Goal: Navigation & Orientation: Find specific page/section

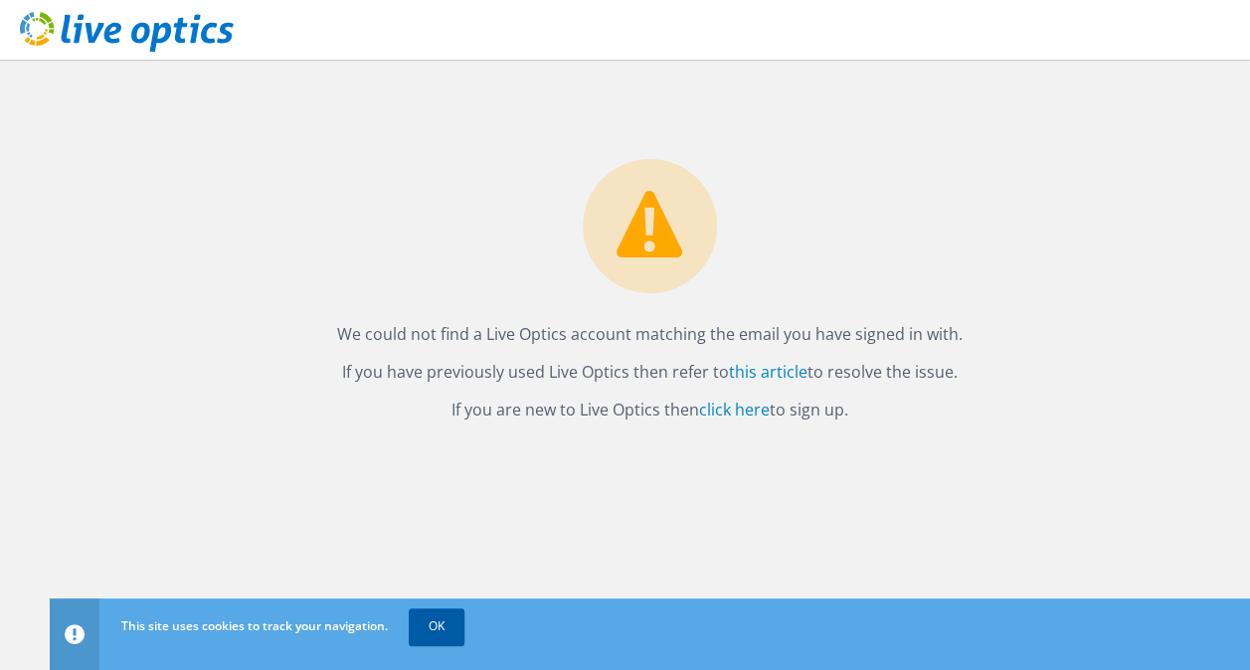
click at [450, 628] on link "OK" at bounding box center [437, 627] width 56 height 36
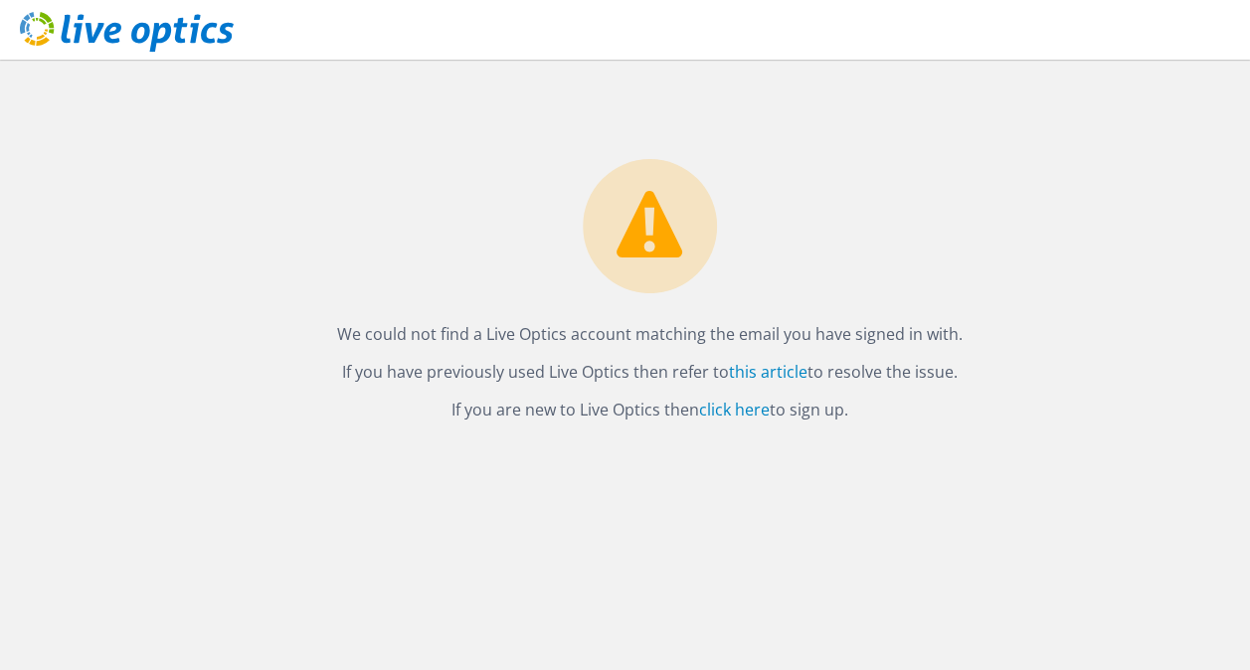
click at [774, 414] on p "If you are new to Live Optics then click here to sign up." at bounding box center [650, 410] width 1161 height 28
click at [737, 410] on link "click here" at bounding box center [734, 410] width 71 height 22
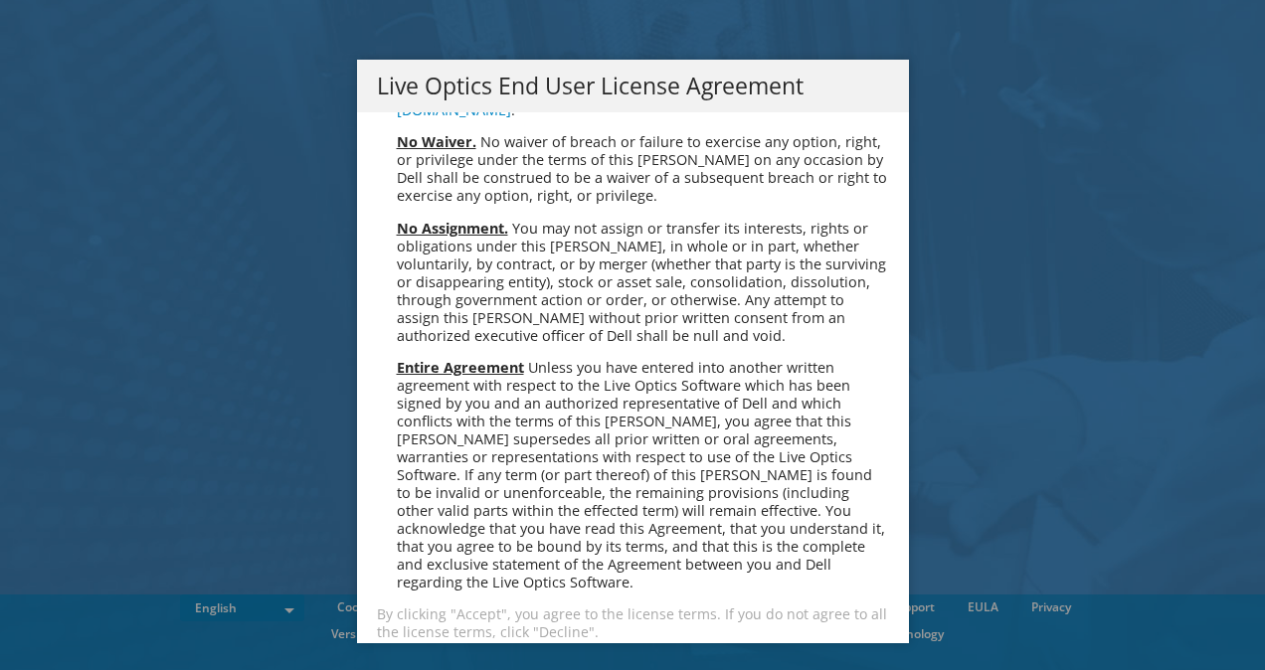
scroll to position [7523, 0]
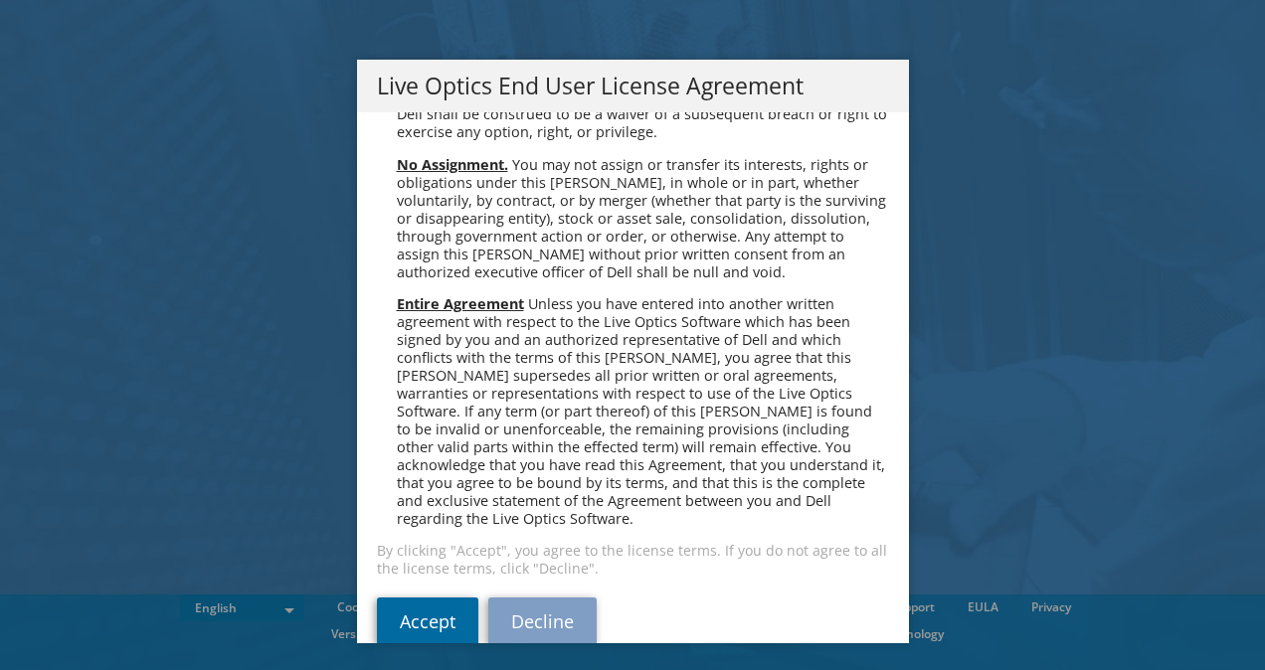
click at [440, 598] on link "Accept" at bounding box center [427, 622] width 101 height 48
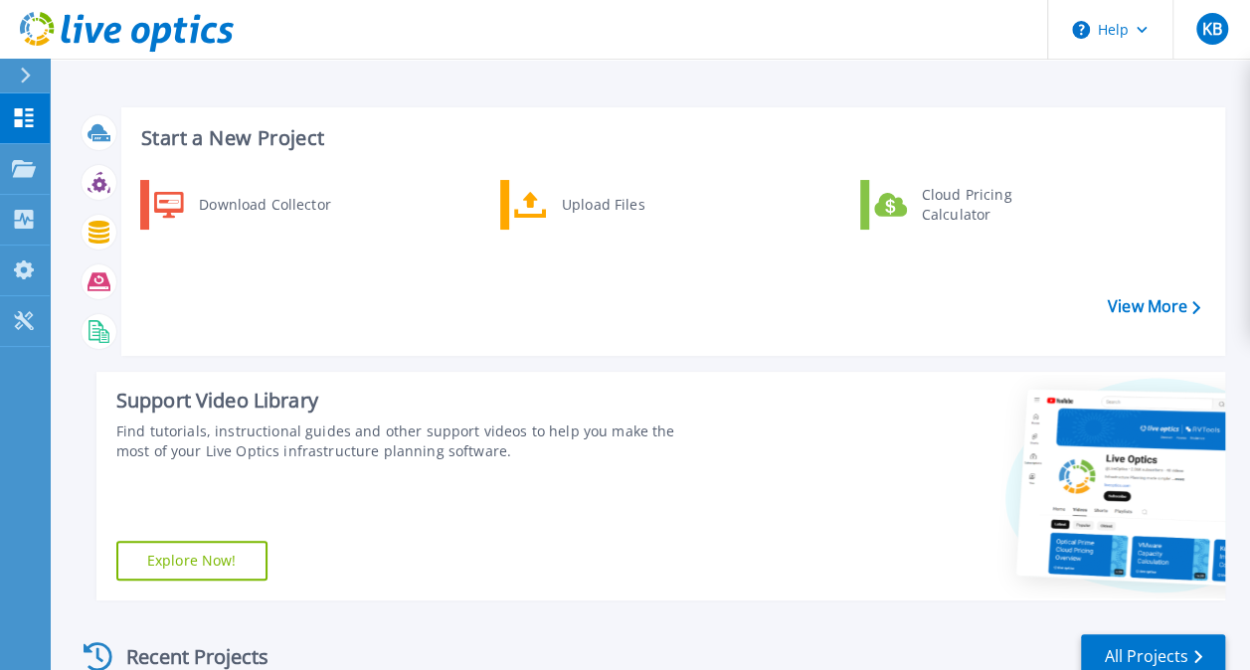
click at [29, 62] on div at bounding box center [34, 76] width 32 height 34
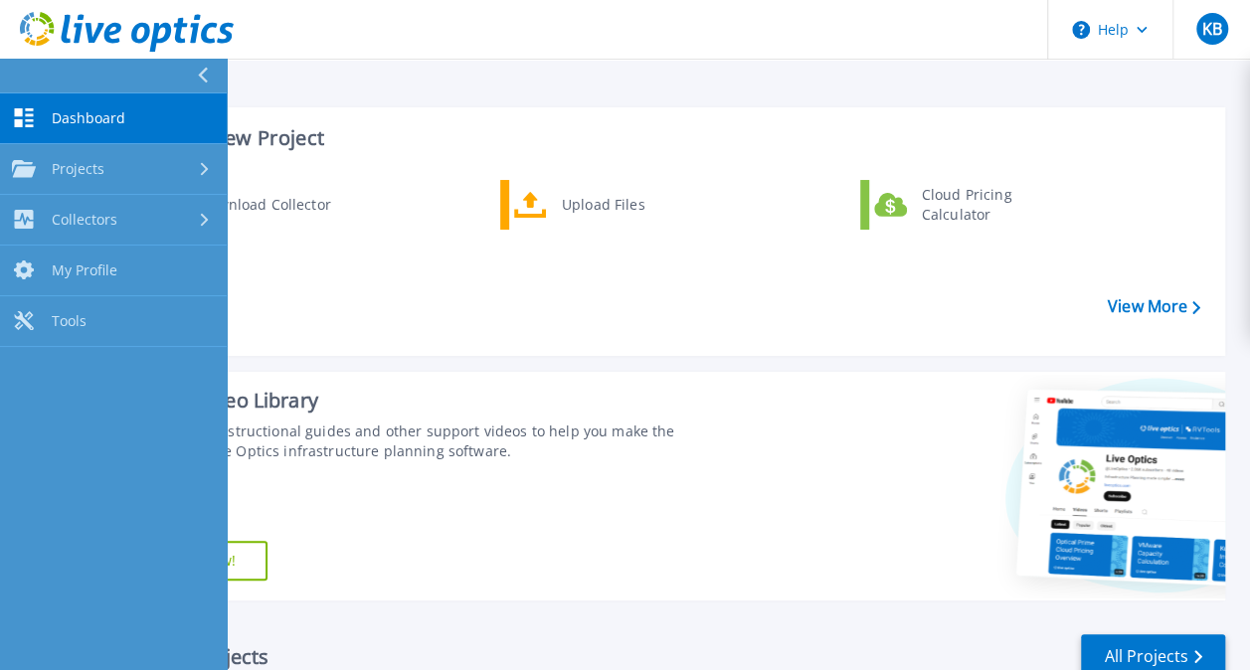
click at [80, 114] on span "Dashboard" at bounding box center [89, 118] width 74 height 18
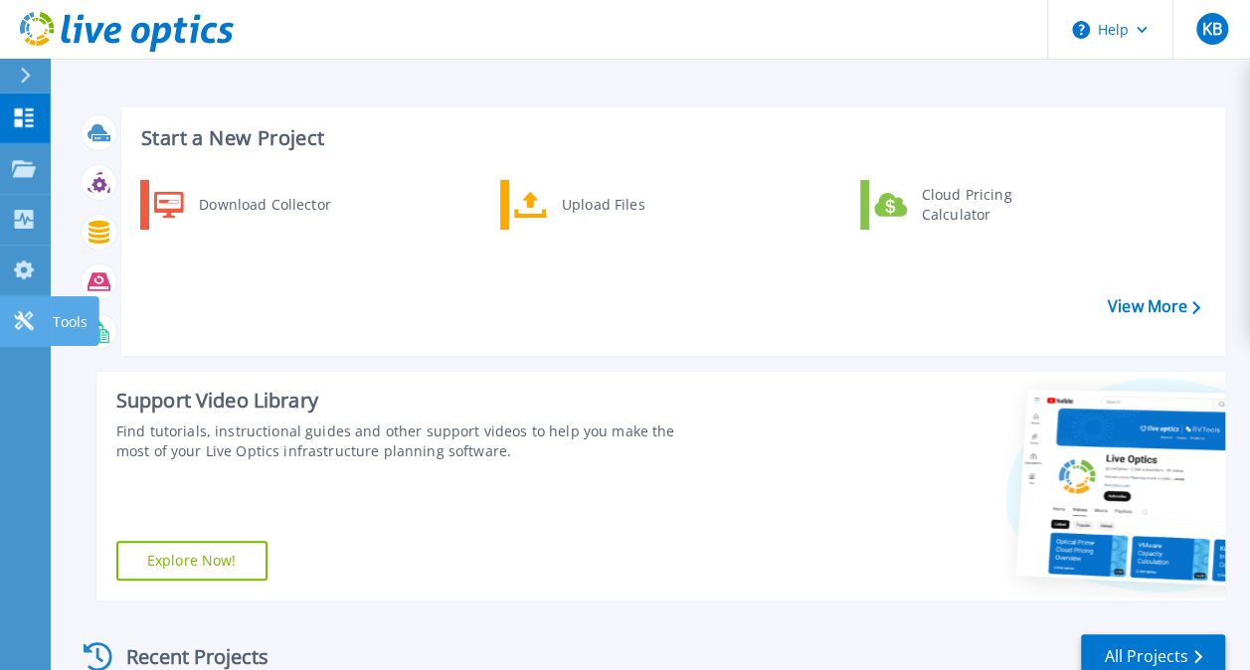
click at [38, 314] on link "Tools Tools" at bounding box center [25, 321] width 50 height 51
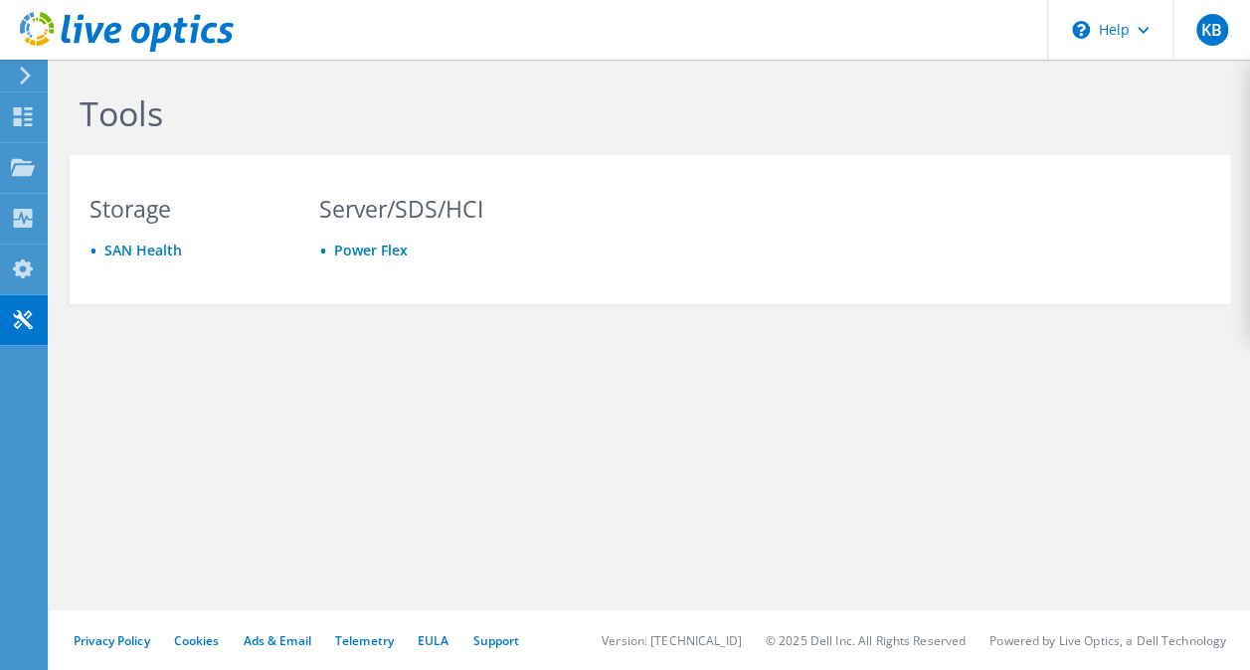
click at [23, 76] on icon at bounding box center [25, 76] width 15 height 18
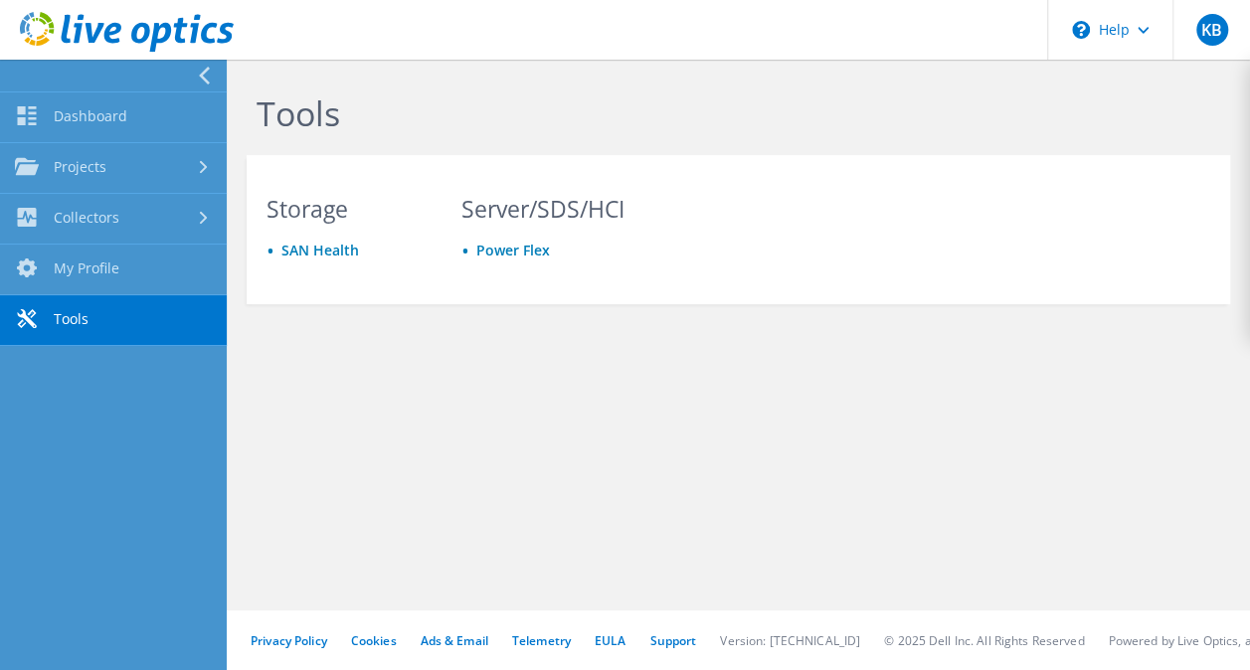
click at [563, 392] on div "Tools Storage [GEOGRAPHIC_DATA] Server/SDS/HCI Power Flex" at bounding box center [739, 242] width 1024 height 364
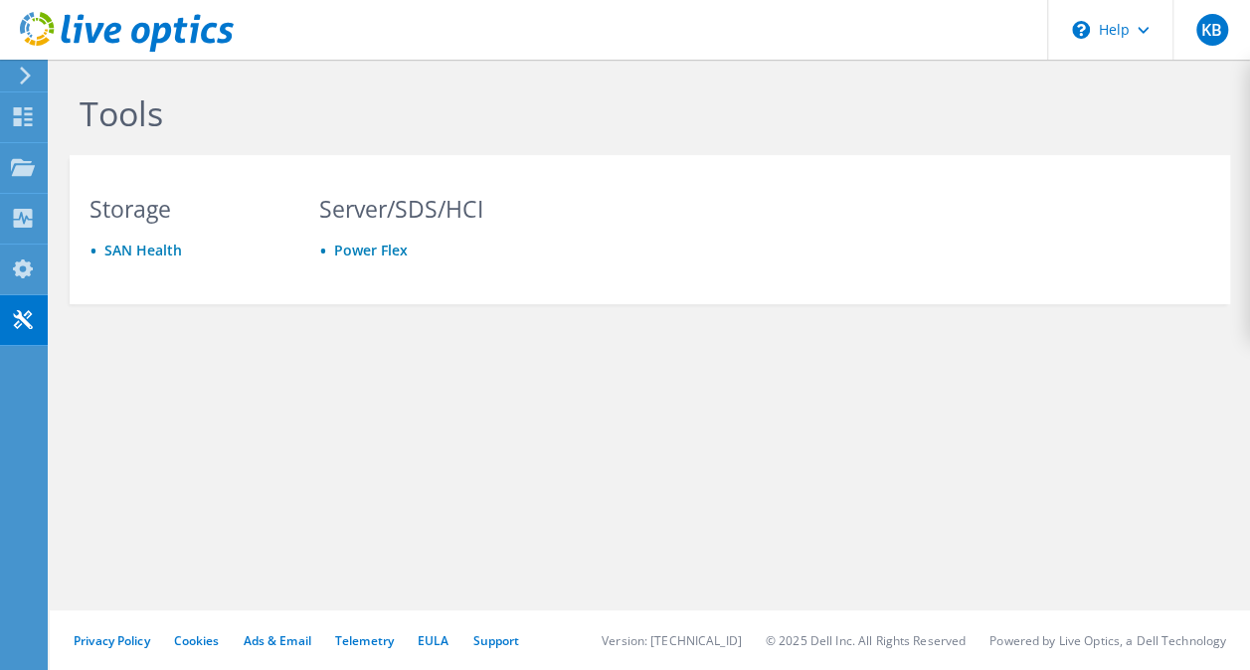
click at [137, 455] on div "Tools Storage [GEOGRAPHIC_DATA] Server/SDS/HCI Power Flex Privacy Policy Cookie…" at bounding box center [650, 365] width 1201 height 611
click at [125, 381] on div "Tools Storage [GEOGRAPHIC_DATA] Server/SDS/HCI Power Flex" at bounding box center [650, 242] width 1201 height 364
